Goal: Transaction & Acquisition: Book appointment/travel/reservation

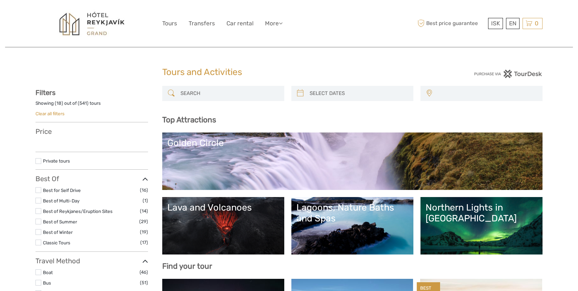
select select
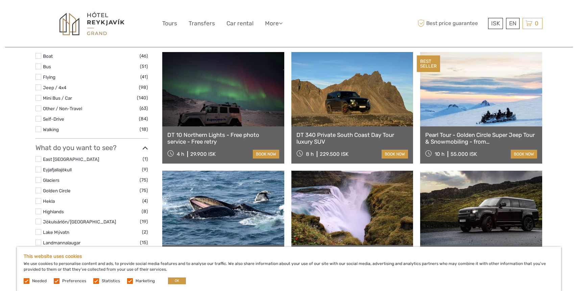
scroll to position [228, 0]
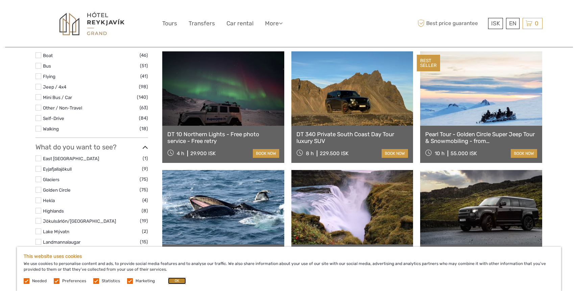
click at [171, 281] on button "OK" at bounding box center [177, 281] width 18 height 7
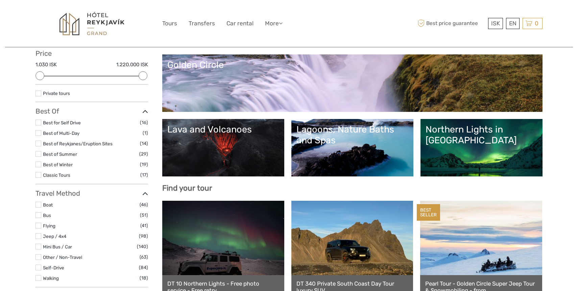
scroll to position [79, 0]
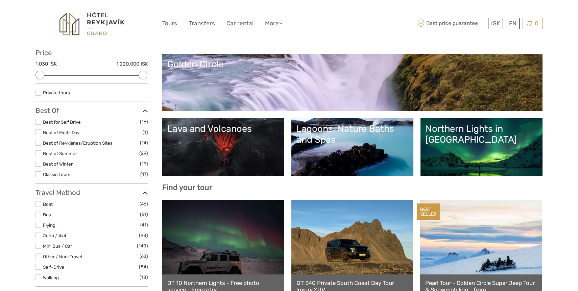
click at [363, 148] on link "Lagoons, Nature Baths and Spas" at bounding box center [353, 146] width 112 height 47
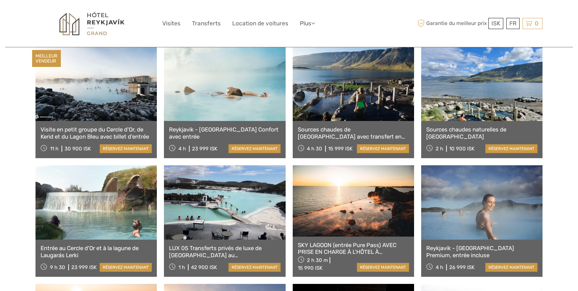
scroll to position [286, 0]
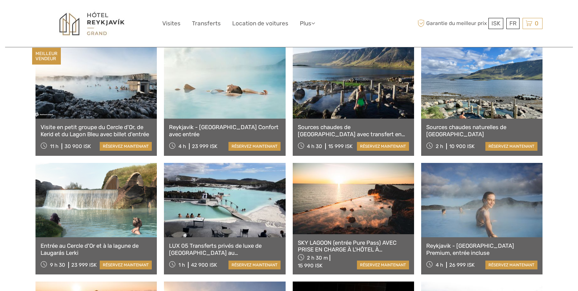
click at [224, 109] on link at bounding box center [224, 81] width 121 height 74
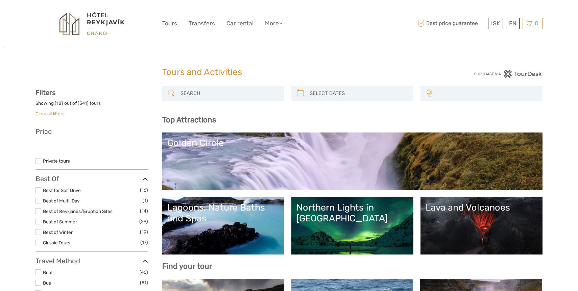
select select
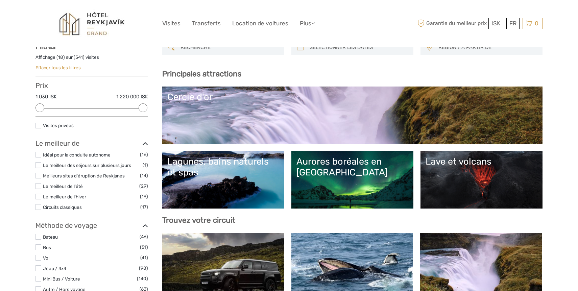
scroll to position [42, 0]
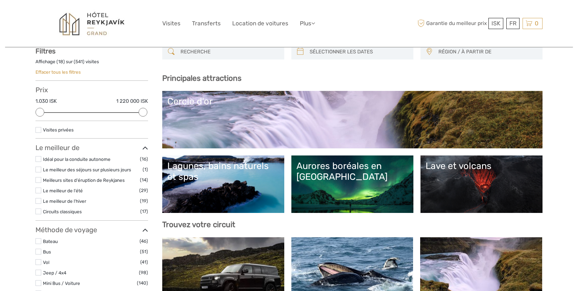
click at [39, 160] on label at bounding box center [39, 159] width 6 height 6
click at [0, 0] on input "checkbox" at bounding box center [0, 0] width 0 height 0
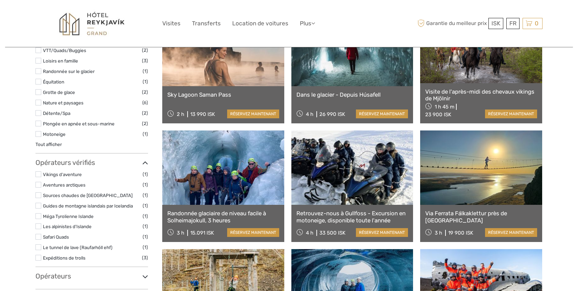
scroll to position [355, 0]
click at [224, 197] on link at bounding box center [223, 167] width 122 height 74
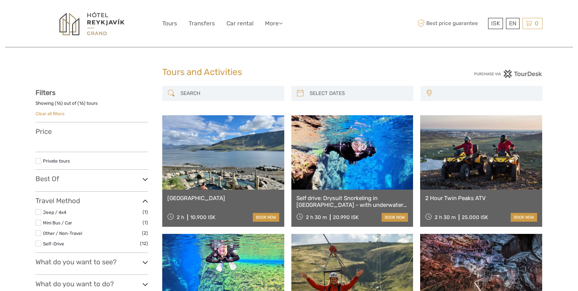
select select
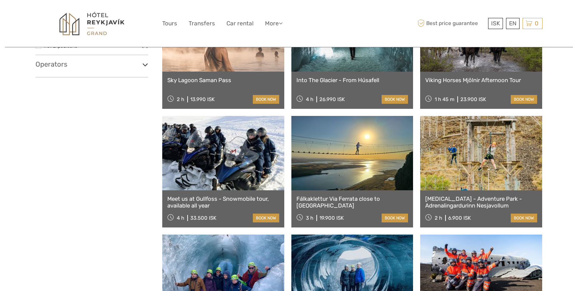
select select
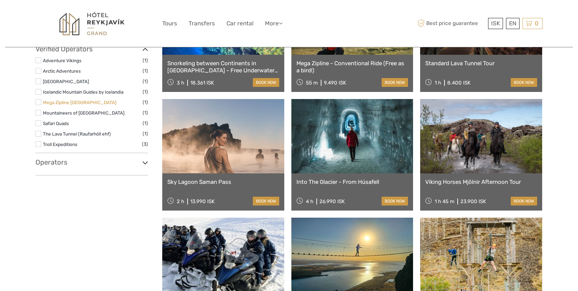
scroll to position [273, 0]
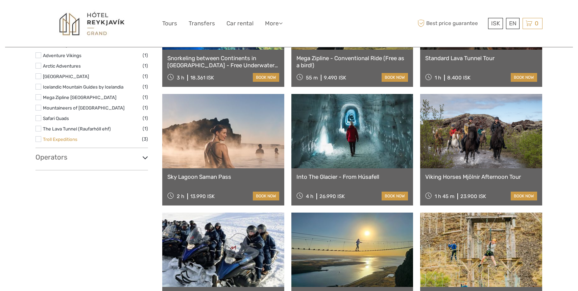
click at [61, 138] on link "Troll Expeditions" at bounding box center [60, 139] width 34 height 5
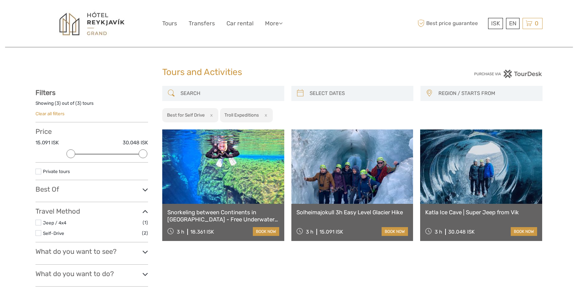
scroll to position [121, 0]
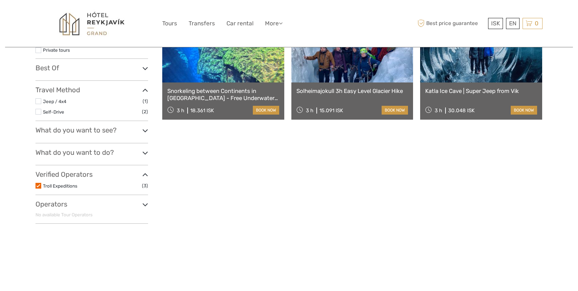
scroll to position [39, 0]
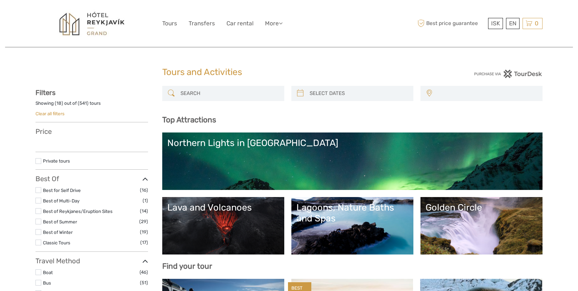
select select
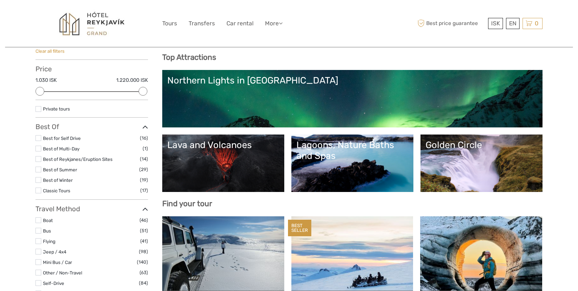
scroll to position [64, 0]
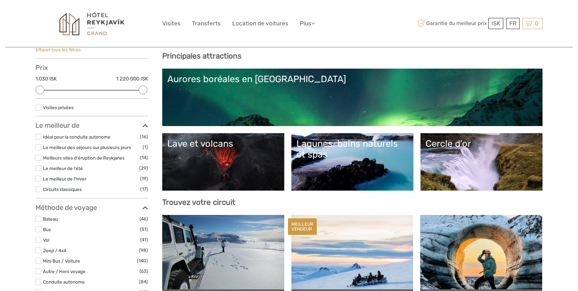
click at [37, 136] on label at bounding box center [39, 137] width 6 height 6
click at [0, 0] on input "checkbox" at bounding box center [0, 0] width 0 height 0
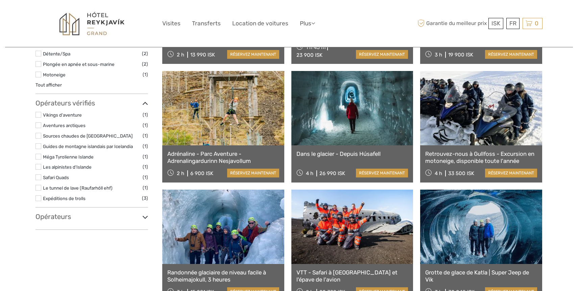
scroll to position [405, 0]
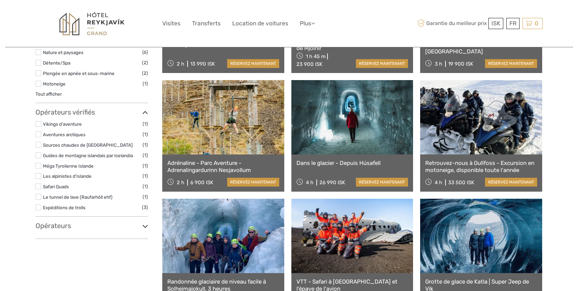
click at [462, 114] on link at bounding box center [481, 117] width 122 height 74
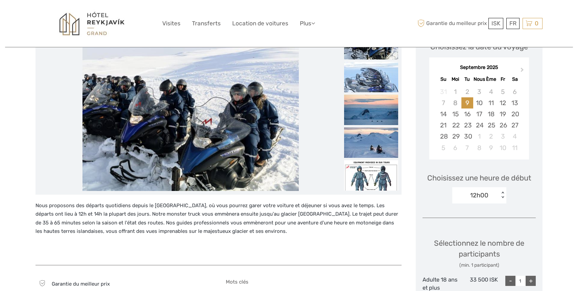
scroll to position [108, 0]
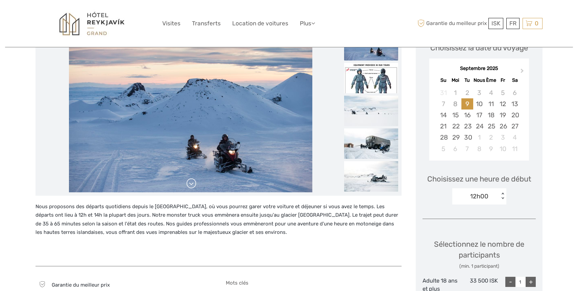
click at [191, 185] on link at bounding box center [191, 183] width 11 height 11
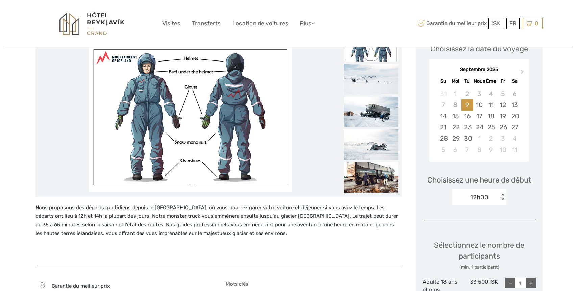
click at [192, 187] on link at bounding box center [191, 184] width 11 height 11
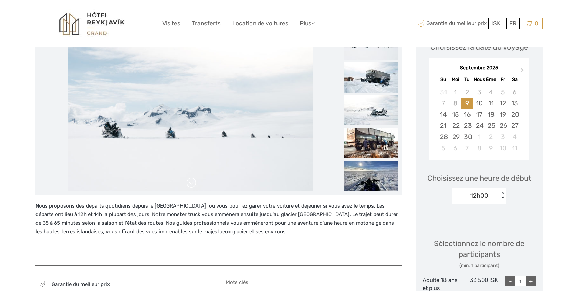
scroll to position [109, 0]
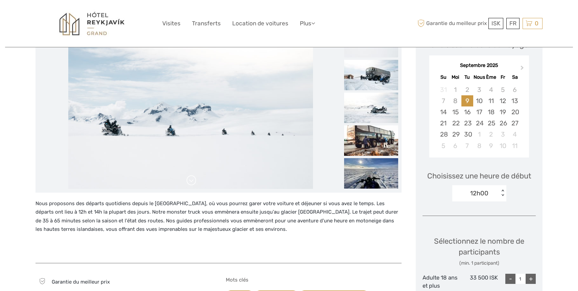
click at [190, 183] on link at bounding box center [191, 180] width 11 height 11
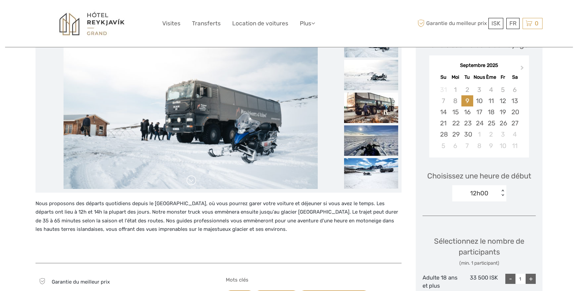
scroll to position [114, 0]
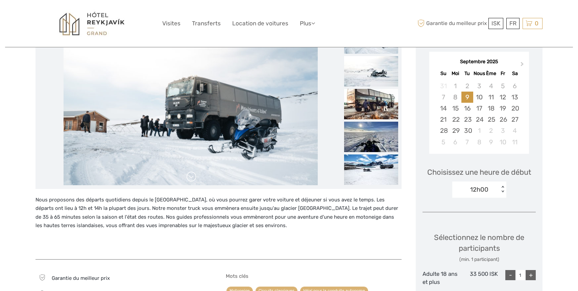
click at [191, 177] on link at bounding box center [191, 176] width 11 height 11
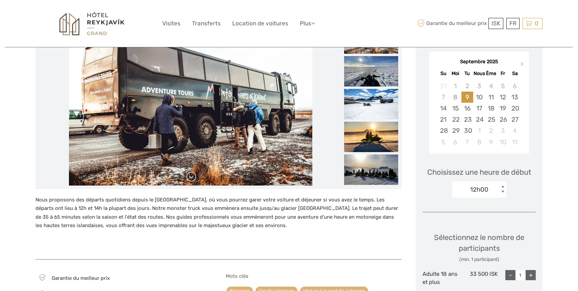
click at [190, 177] on link at bounding box center [191, 176] width 11 height 11
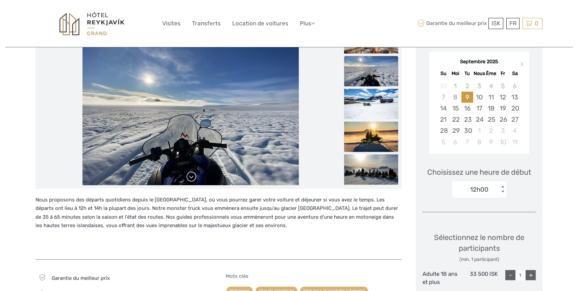
click at [190, 177] on link at bounding box center [191, 176] width 11 height 11
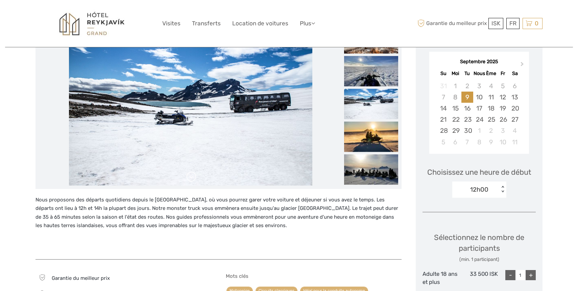
click at [190, 177] on link at bounding box center [191, 176] width 11 height 11
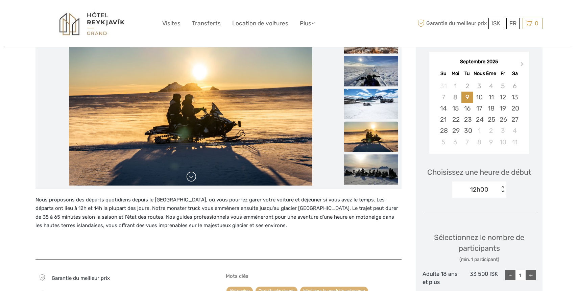
click at [190, 177] on link at bounding box center [191, 176] width 11 height 11
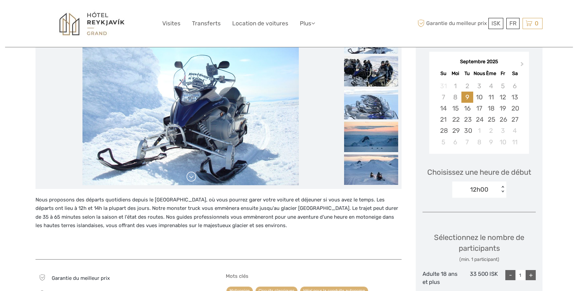
click at [190, 177] on link at bounding box center [191, 176] width 11 height 11
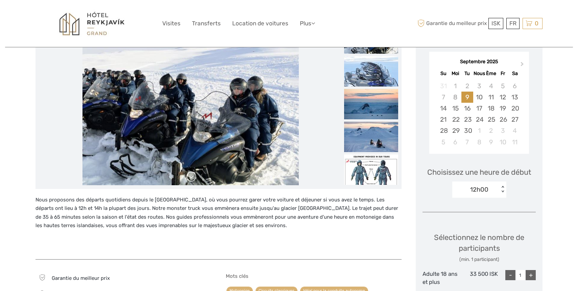
click at [190, 177] on link at bounding box center [191, 176] width 11 height 11
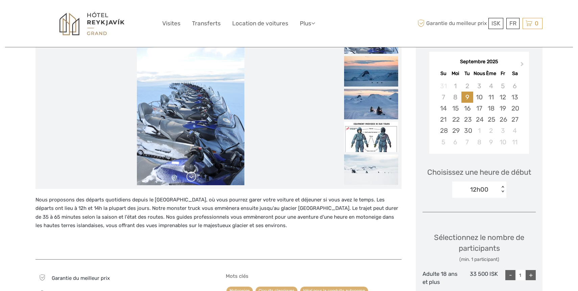
click at [190, 177] on link at bounding box center [191, 176] width 11 height 11
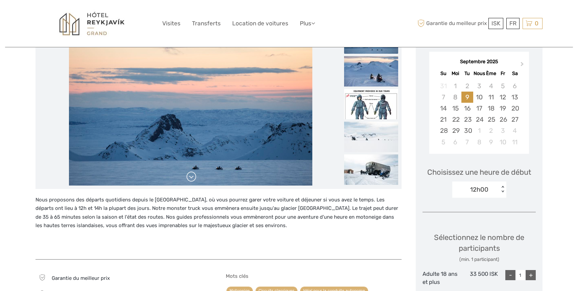
click at [190, 177] on link at bounding box center [191, 176] width 11 height 11
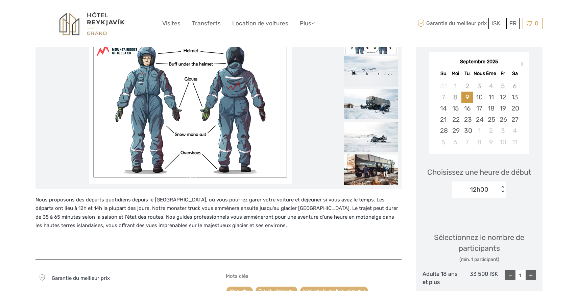
click at [190, 177] on link at bounding box center [191, 176] width 11 height 11
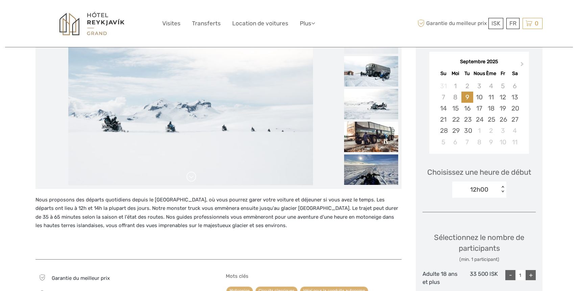
click at [190, 177] on link at bounding box center [191, 176] width 11 height 11
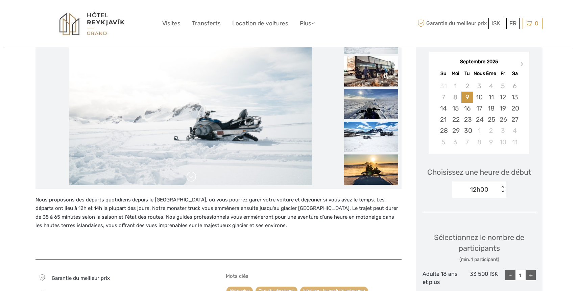
click at [190, 176] on link at bounding box center [191, 176] width 11 height 11
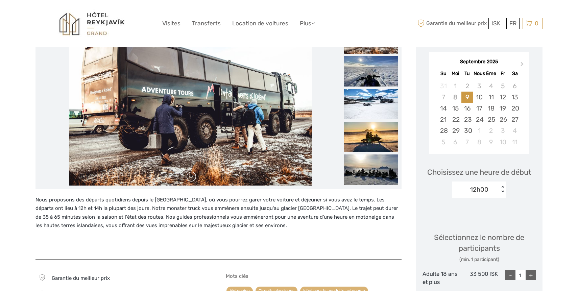
click at [190, 176] on link at bounding box center [191, 176] width 11 height 11
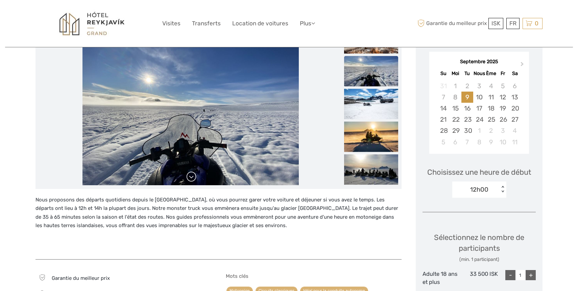
click at [190, 176] on link at bounding box center [191, 176] width 11 height 11
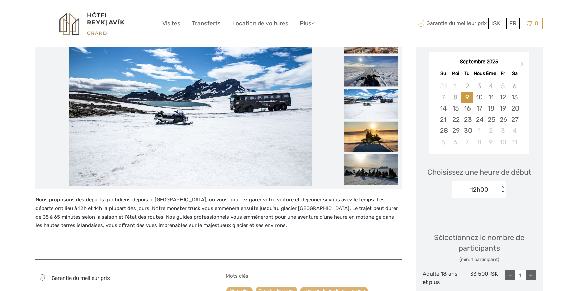
click at [190, 176] on link at bounding box center [191, 176] width 11 height 11
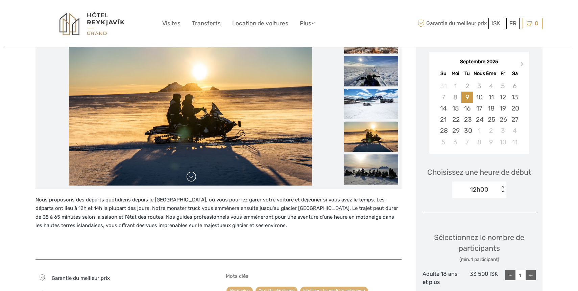
click at [190, 176] on link at bounding box center [191, 176] width 11 height 11
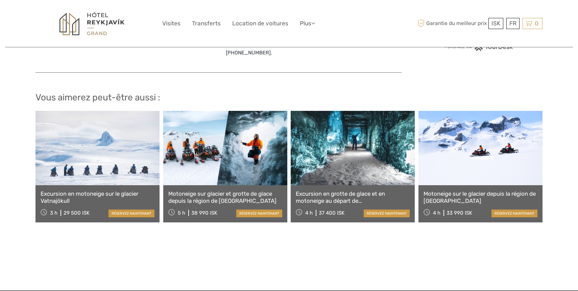
scroll to position [597, 0]
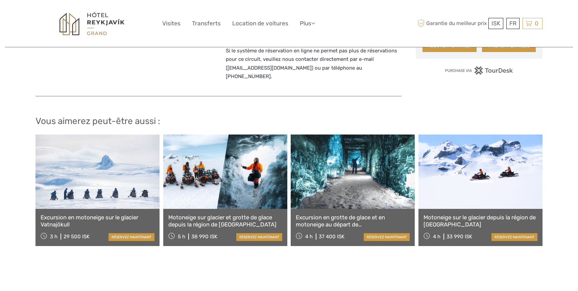
click at [95, 160] on link at bounding box center [98, 172] width 124 height 74
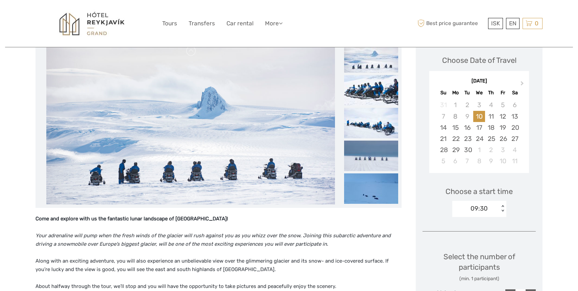
scroll to position [94, 0]
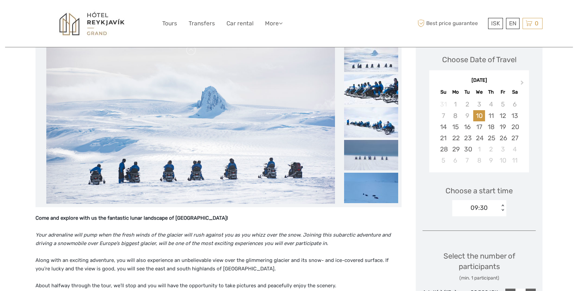
click at [208, 201] on img at bounding box center [190, 123] width 288 height 162
click at [194, 198] on link at bounding box center [191, 195] width 11 height 11
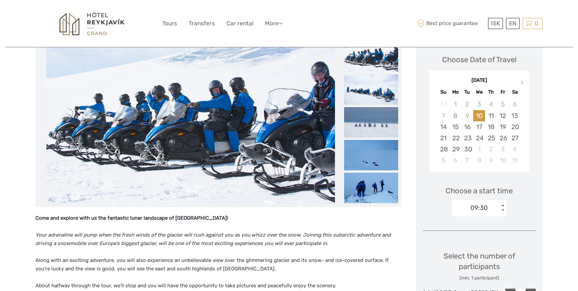
scroll to position [96, 0]
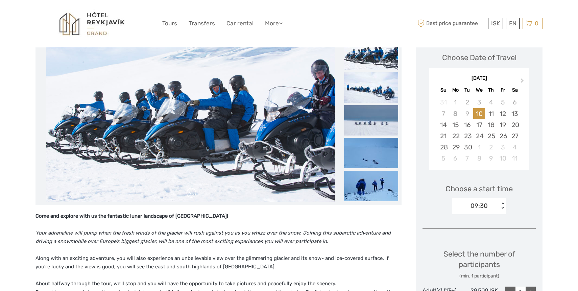
click at [193, 194] on link at bounding box center [191, 193] width 11 height 11
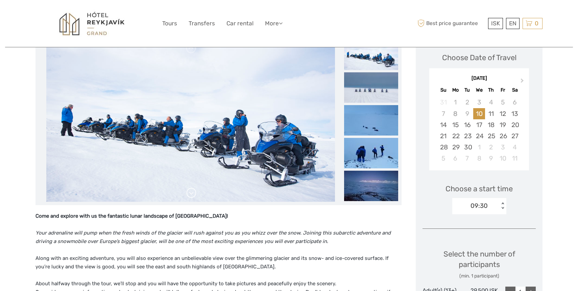
click at [193, 194] on link at bounding box center [191, 193] width 11 height 11
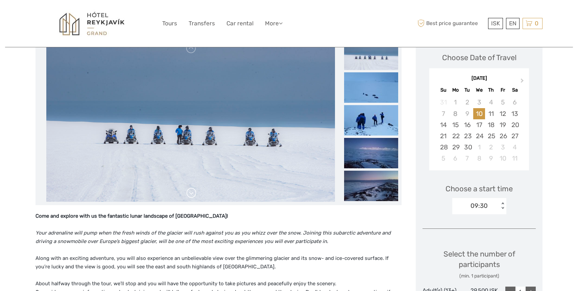
click at [193, 194] on link at bounding box center [191, 193] width 11 height 11
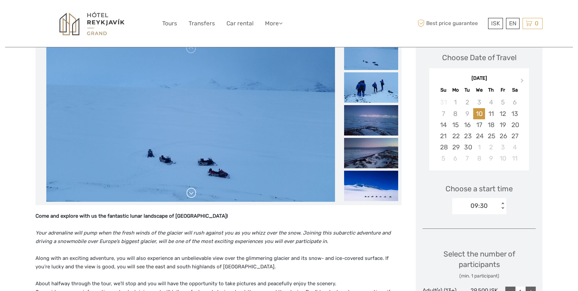
click at [191, 193] on link at bounding box center [191, 193] width 11 height 11
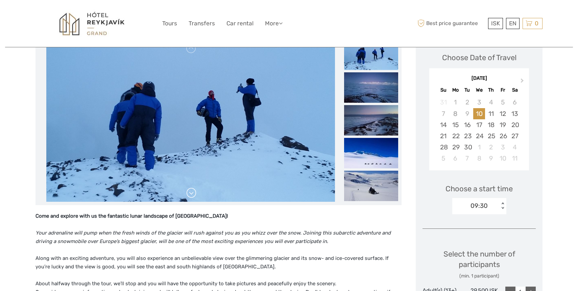
click at [191, 193] on link at bounding box center [191, 193] width 11 height 11
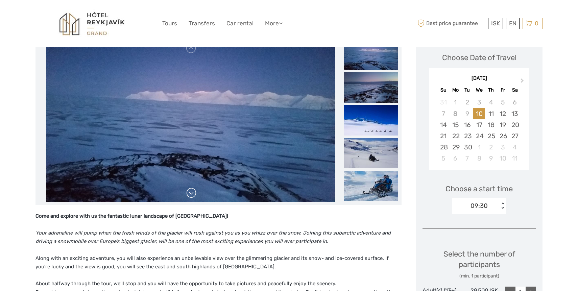
click at [191, 193] on link at bounding box center [191, 193] width 11 height 11
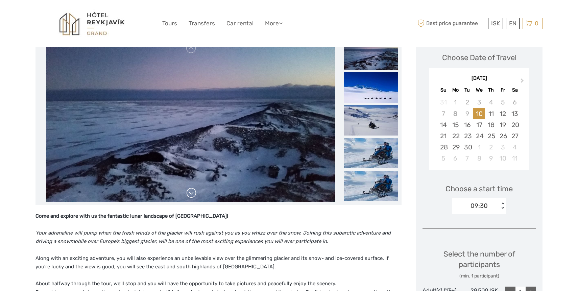
click at [191, 193] on link at bounding box center [191, 193] width 11 height 11
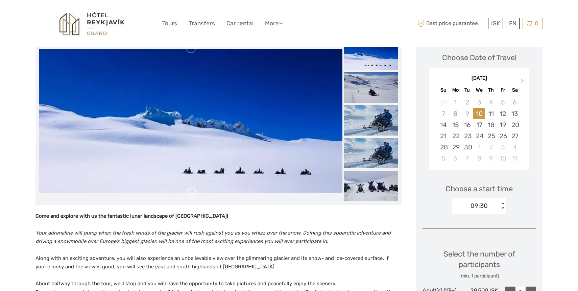
click at [191, 193] on link at bounding box center [191, 193] width 11 height 11
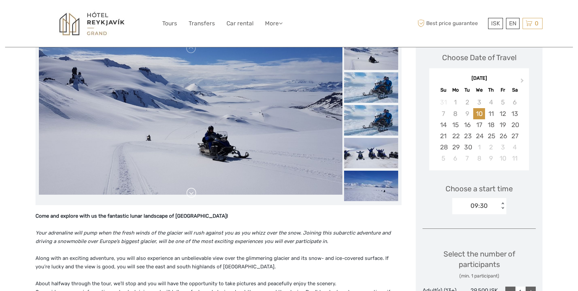
click at [191, 193] on link at bounding box center [191, 193] width 11 height 11
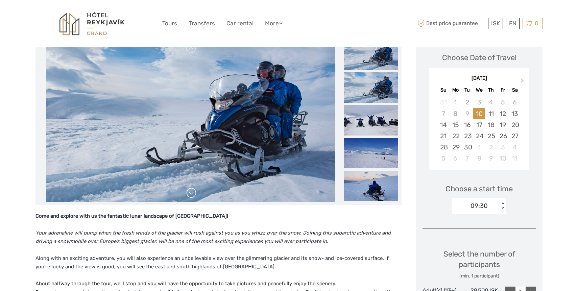
click at [191, 193] on link at bounding box center [191, 193] width 11 height 11
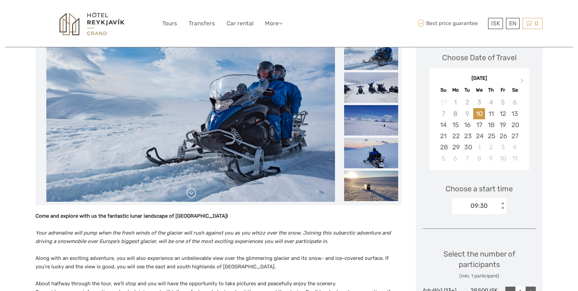
click at [191, 193] on link at bounding box center [191, 193] width 11 height 11
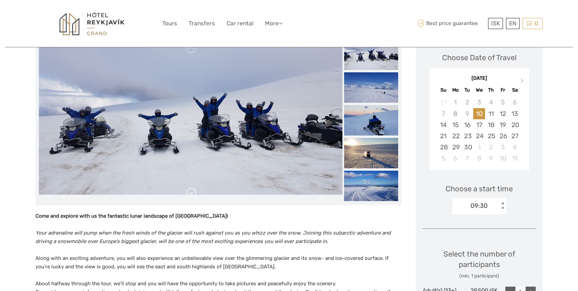
click at [191, 193] on link at bounding box center [191, 193] width 11 height 11
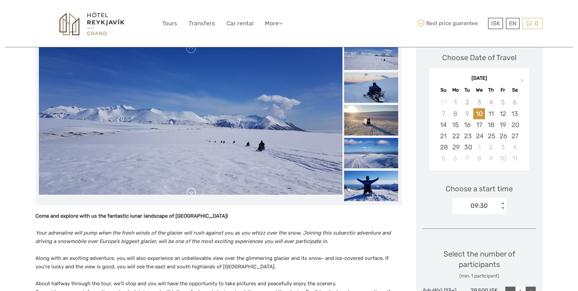
click at [191, 193] on link at bounding box center [191, 193] width 11 height 11
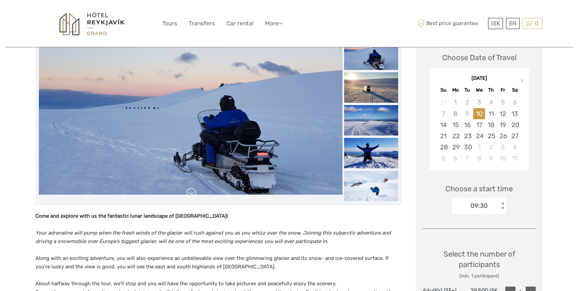
click at [191, 193] on link at bounding box center [191, 193] width 11 height 11
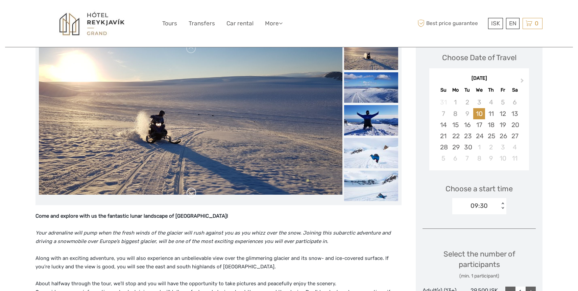
click at [191, 193] on link at bounding box center [191, 193] width 11 height 11
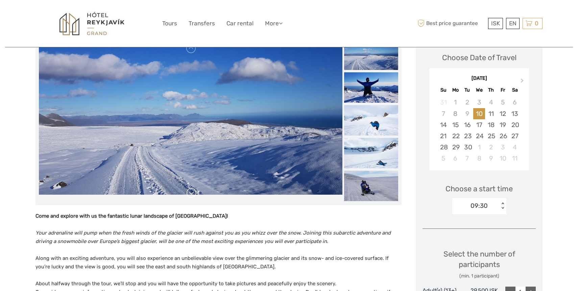
click at [191, 193] on link at bounding box center [191, 193] width 11 height 11
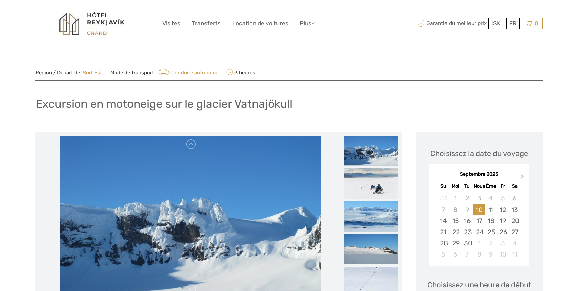
scroll to position [0, 0]
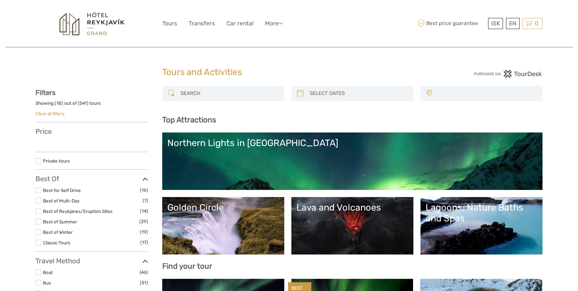
select select
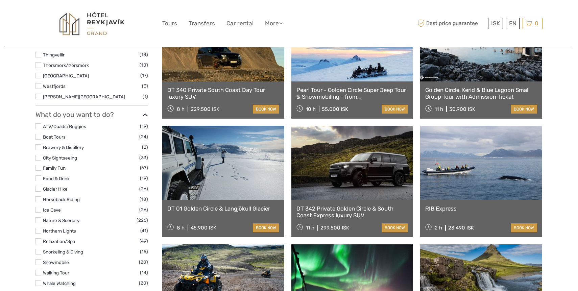
scroll to position [517, 0]
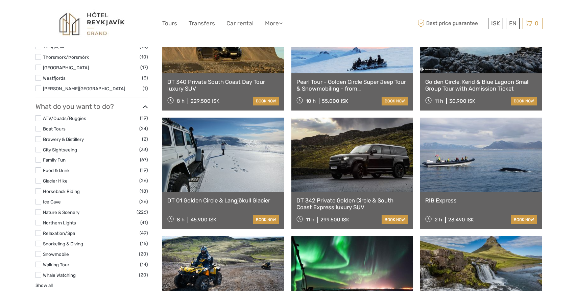
click at [237, 168] on link at bounding box center [223, 155] width 122 height 74
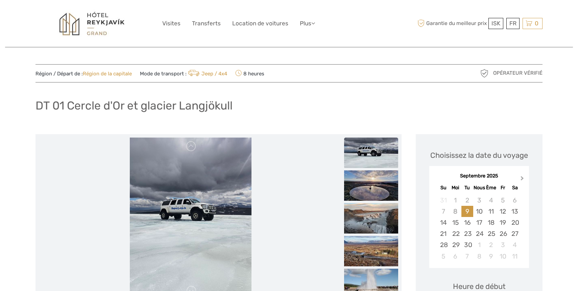
click at [522, 178] on span "Mois prochain" at bounding box center [522, 180] width 0 height 10
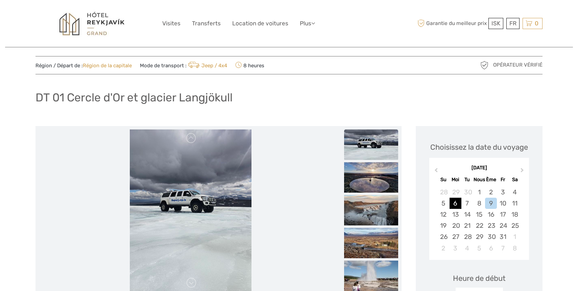
scroll to position [11, 0]
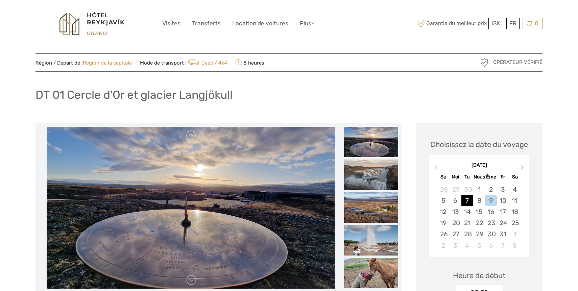
click at [468, 200] on div "7" at bounding box center [468, 200] width 12 height 11
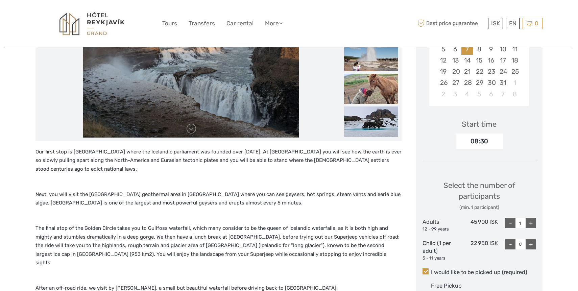
scroll to position [163, 0]
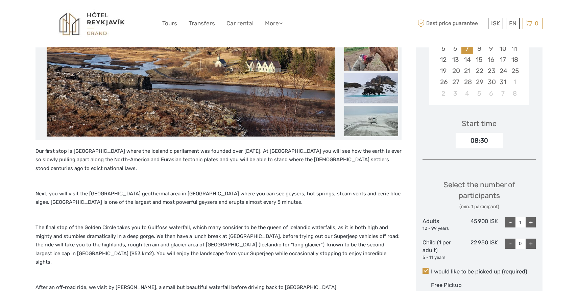
click at [530, 222] on div "+" at bounding box center [531, 222] width 10 height 10
type input "2"
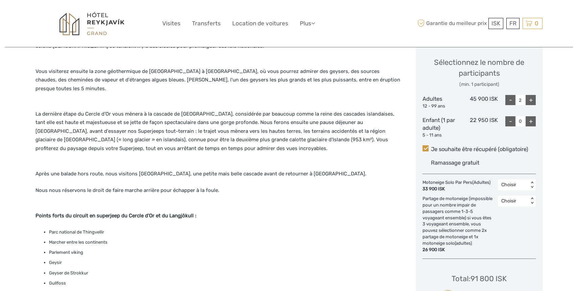
scroll to position [288, 0]
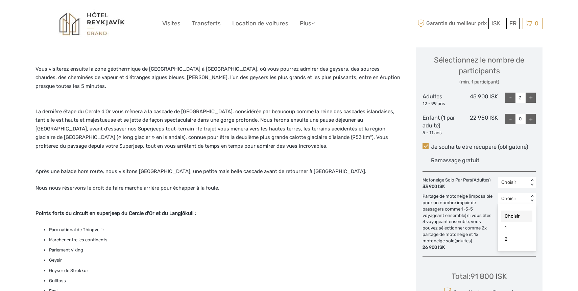
click at [532, 201] on font "< >" at bounding box center [532, 198] width 5 height 7
click at [509, 239] on div "2" at bounding box center [517, 239] width 31 height 11
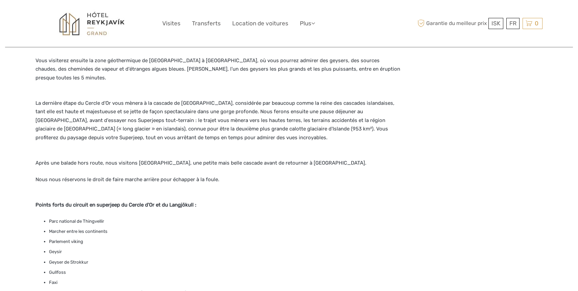
scroll to position [296, 0]
click at [311, 23] on font "Plus" at bounding box center [305, 23] width 11 height 7
click at [343, 26] on div "ISK ISK € $ £ FR Anglais Espagnol Allemand Visites Transferts Location de voitu…" at bounding box center [289, 23] width 254 height 37
click at [313, 22] on icon at bounding box center [313, 23] width 4 height 6
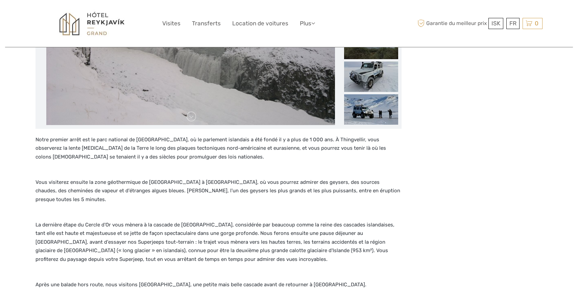
scroll to position [177, 0]
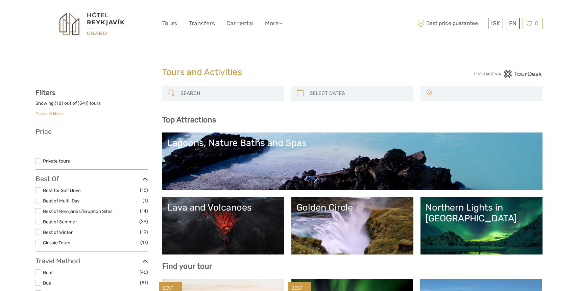
select select
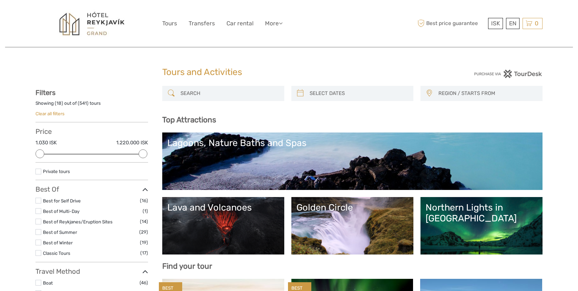
click at [202, 91] on input "search" at bounding box center [229, 94] width 103 height 12
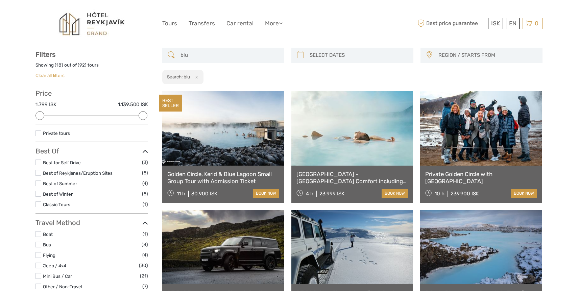
scroll to position [38, 0]
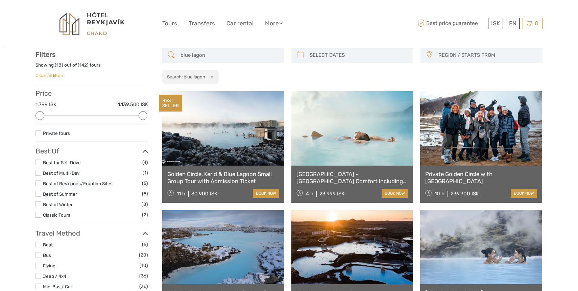
type input "blue lagon"
type input "08/09/2025"
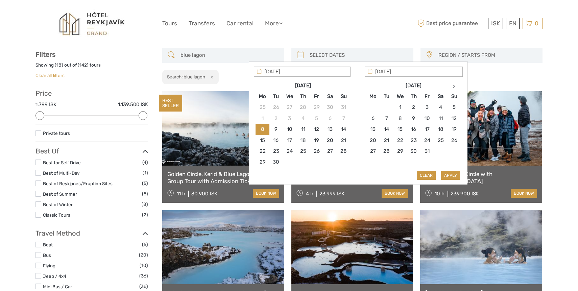
click at [363, 55] on input "search" at bounding box center [358, 55] width 103 height 12
type input "06/10/2025"
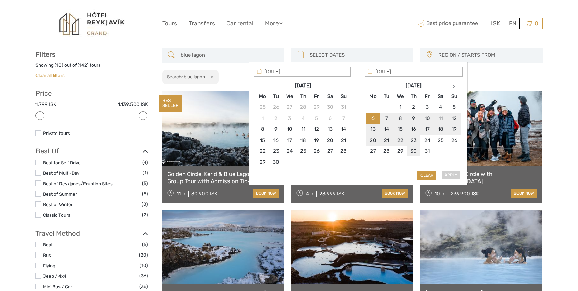
type input "30/10/2025"
click at [429, 176] on button "Clear" at bounding box center [427, 175] width 19 height 9
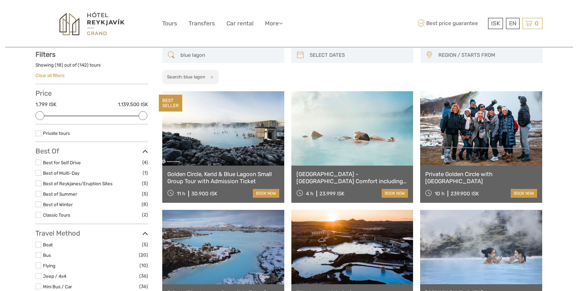
type input "08/09/2025"
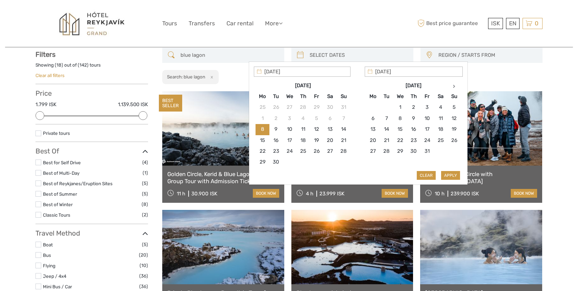
click at [345, 56] on input "search" at bounding box center [358, 55] width 103 height 12
type input "06/10/2025"
type input "30/10/2025"
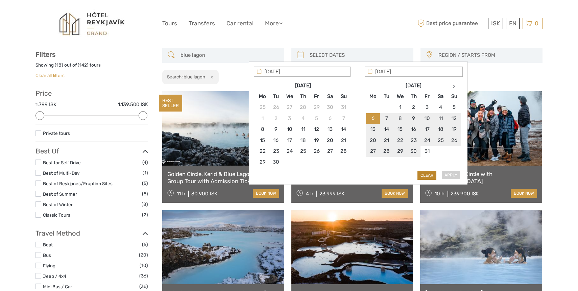
click at [423, 174] on button "Clear" at bounding box center [427, 175] width 19 height 9
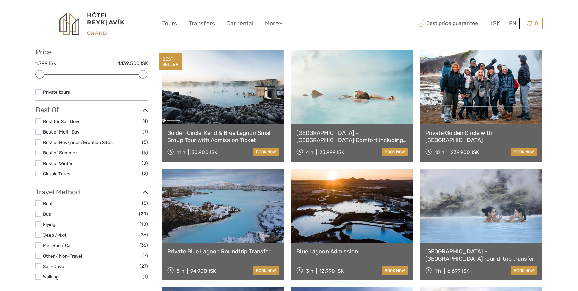
scroll to position [80, 0]
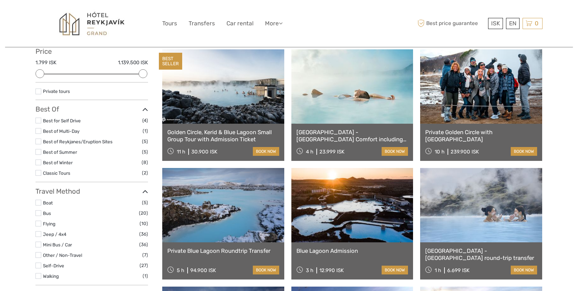
click at [234, 101] on link at bounding box center [223, 86] width 122 height 74
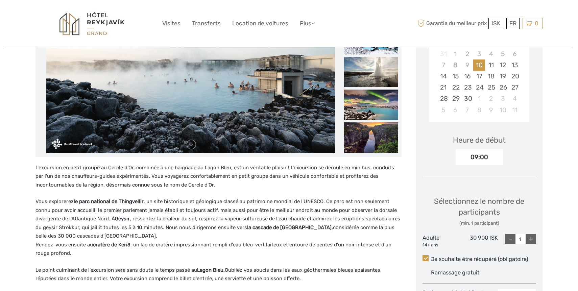
scroll to position [144, 0]
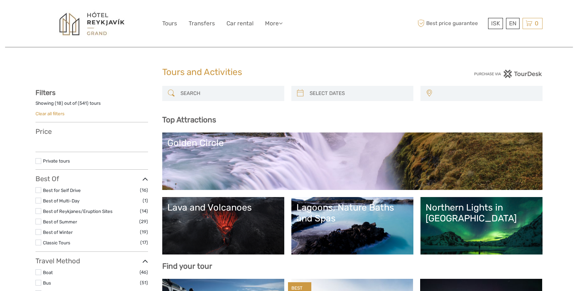
select select
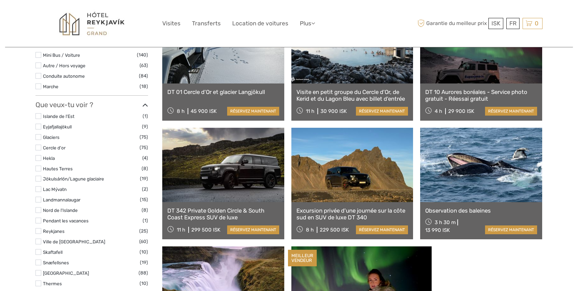
scroll to position [273, 0]
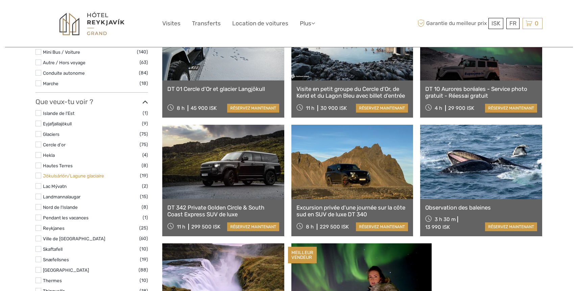
click at [61, 176] on font "Jökulsárlón/Lagune glaciaire" at bounding box center [73, 175] width 61 height 5
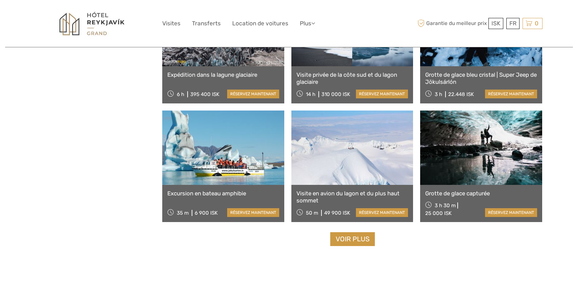
scroll to position [613, 0]
click at [217, 164] on link at bounding box center [223, 147] width 122 height 74
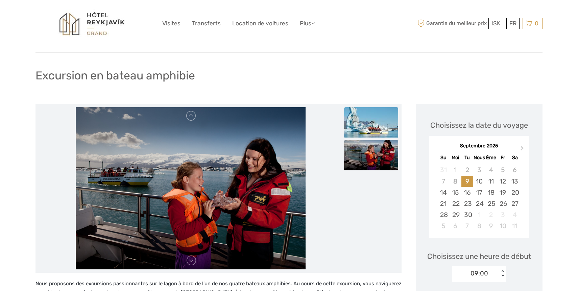
scroll to position [28, 0]
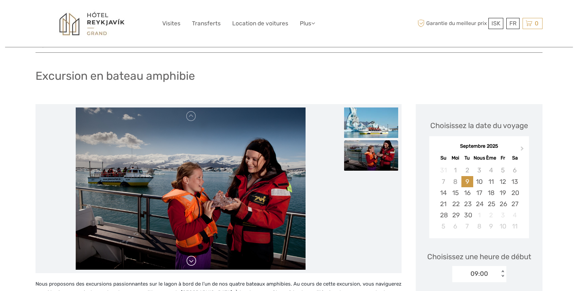
click at [193, 260] on link at bounding box center [191, 261] width 11 height 11
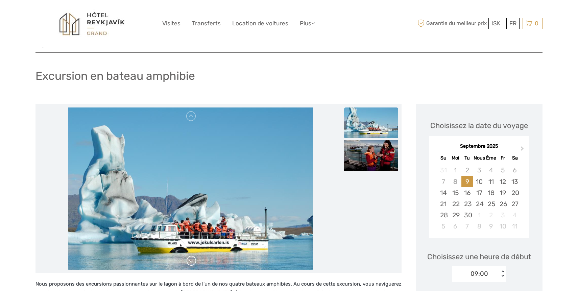
click at [193, 260] on link at bounding box center [191, 261] width 11 height 11
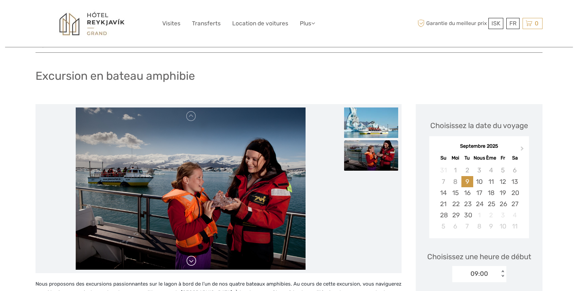
click at [193, 260] on link at bounding box center [191, 261] width 11 height 11
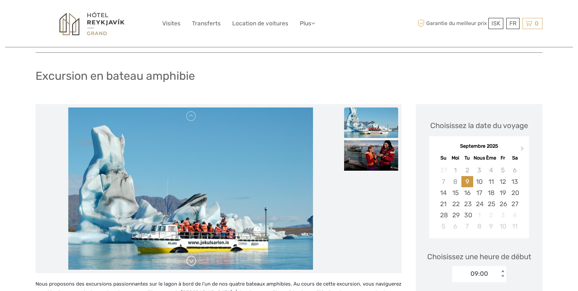
click at [193, 260] on link at bounding box center [191, 261] width 11 height 11
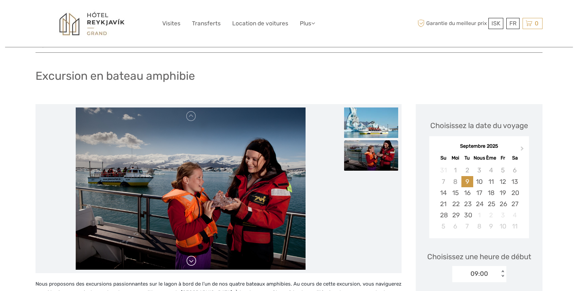
click at [193, 260] on link at bounding box center [191, 261] width 11 height 11
click at [188, 268] on img at bounding box center [191, 189] width 230 height 162
click at [190, 267] on img at bounding box center [191, 189] width 230 height 162
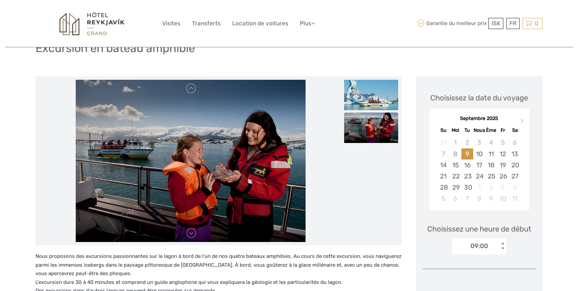
scroll to position [56, 0]
click at [192, 231] on link at bounding box center [191, 233] width 11 height 11
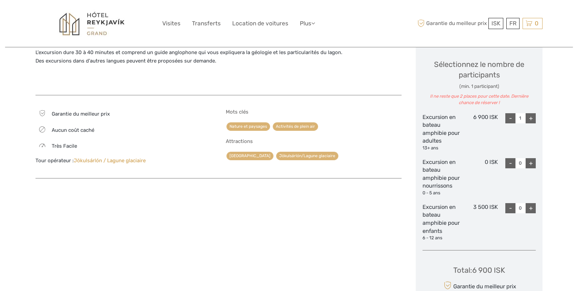
scroll to position [287, 0]
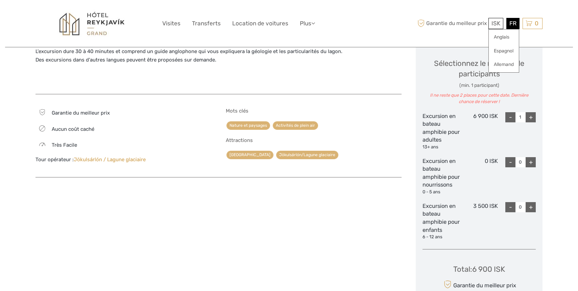
click at [512, 26] on font "FR" at bounding box center [513, 23] width 7 height 7
click at [477, 42] on div "Garantie du meilleur prix ISK ISK € $ £ FR Anglais Espagnol [DEMOGRAPHIC_DATA] …" at bounding box center [479, 23] width 127 height 37
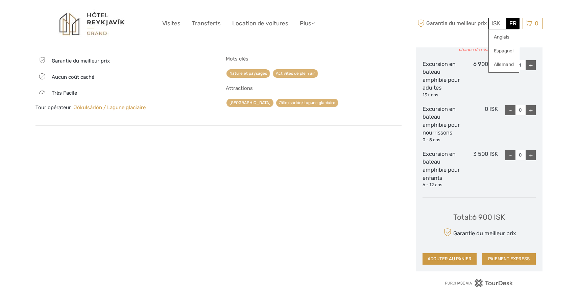
scroll to position [341, 0]
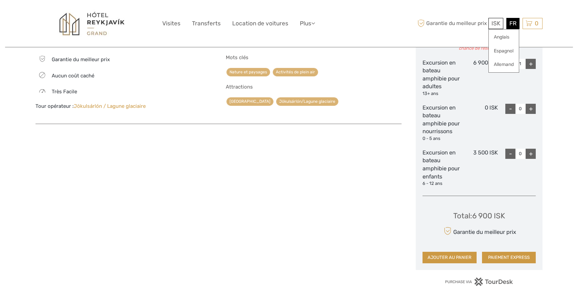
click at [101, 107] on font "Jökulsárlón / Lagune glaciaire" at bounding box center [110, 106] width 72 height 6
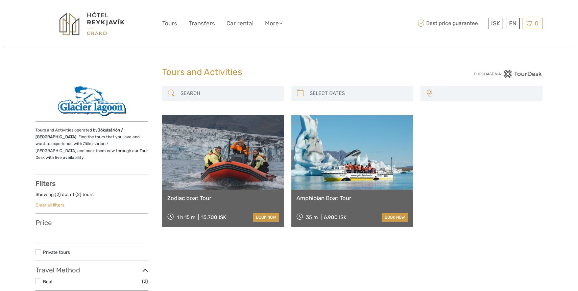
select select
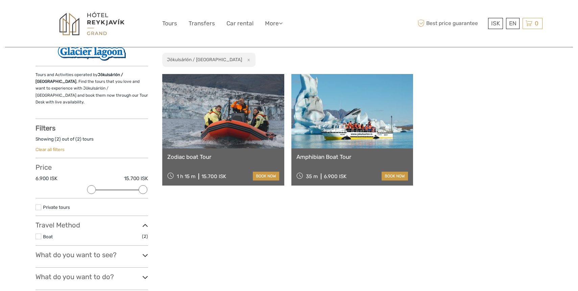
scroll to position [51, 0]
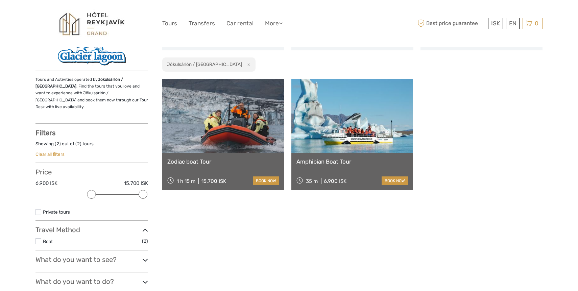
click at [341, 149] on link at bounding box center [353, 116] width 122 height 74
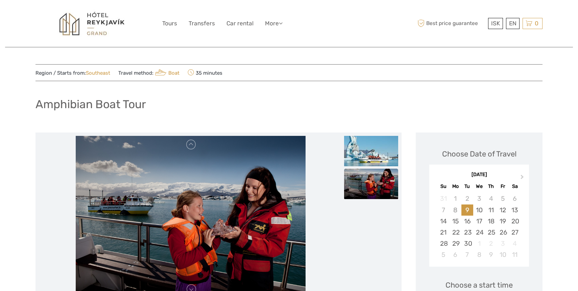
scroll to position [1, 0]
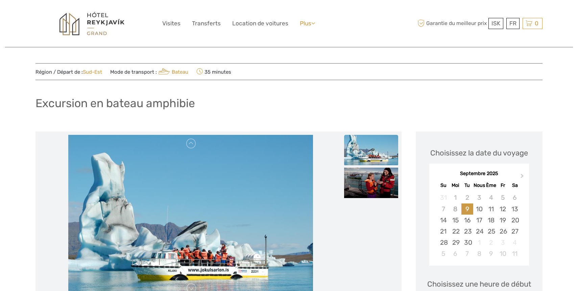
click at [304, 24] on font "Plus" at bounding box center [305, 23] width 11 height 7
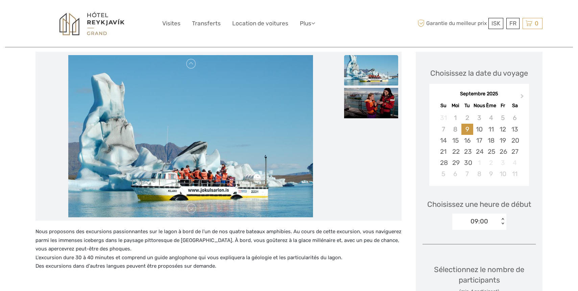
scroll to position [80, 0]
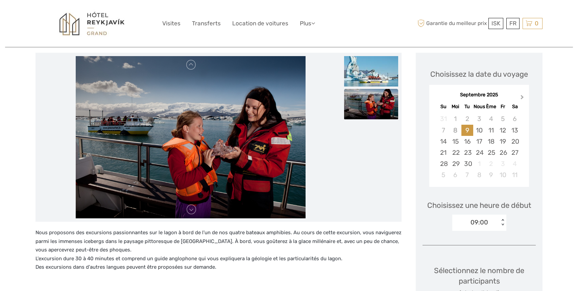
click at [523, 96] on button "Mois prochain" at bounding box center [523, 98] width 11 height 11
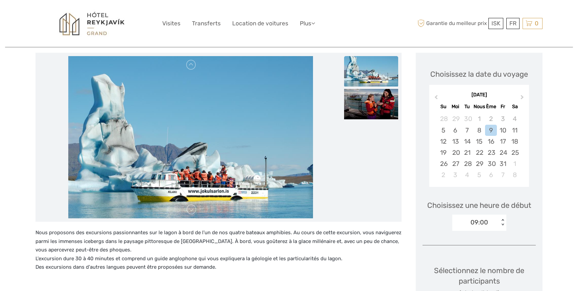
click at [483, 233] on div "Choisissez une heure de début 09:00 < >" at bounding box center [479, 212] width 113 height 43
click at [503, 223] on font "< >" at bounding box center [503, 222] width 5 height 7
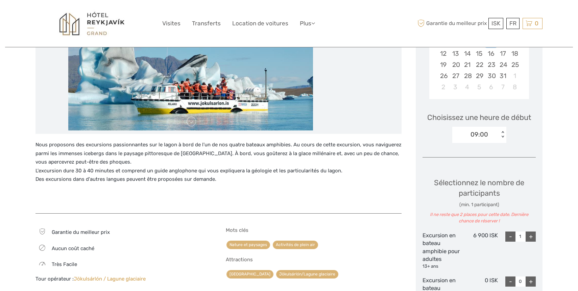
scroll to position [169, 0]
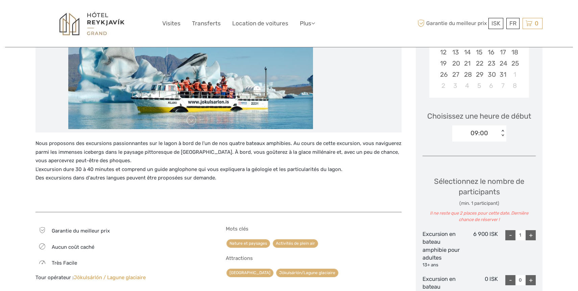
click at [533, 234] on div "+" at bounding box center [531, 235] width 10 height 10
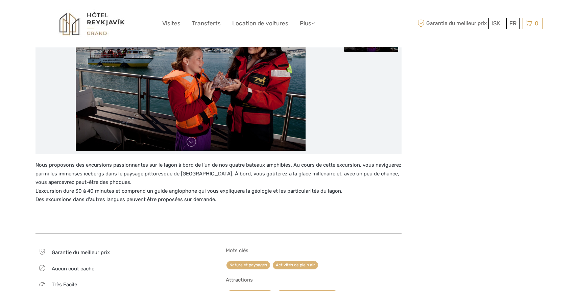
scroll to position [0, 0]
